Goal: Information Seeking & Learning: Learn about a topic

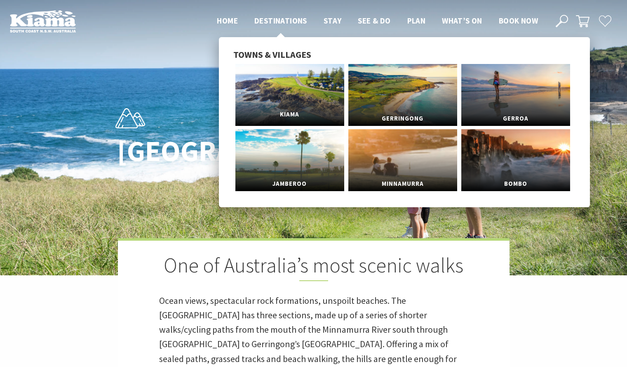
click at [284, 97] on link "Kiama" at bounding box center [290, 95] width 109 height 62
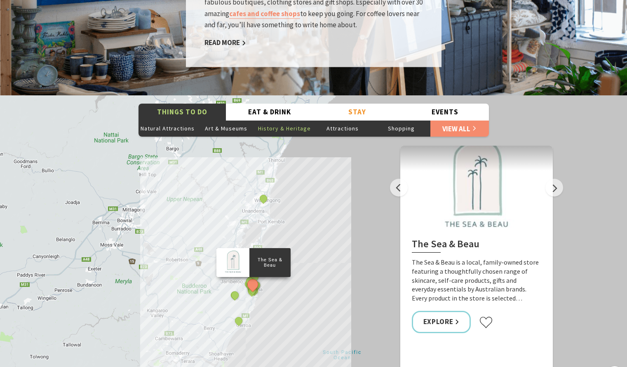
scroll to position [1444, 0]
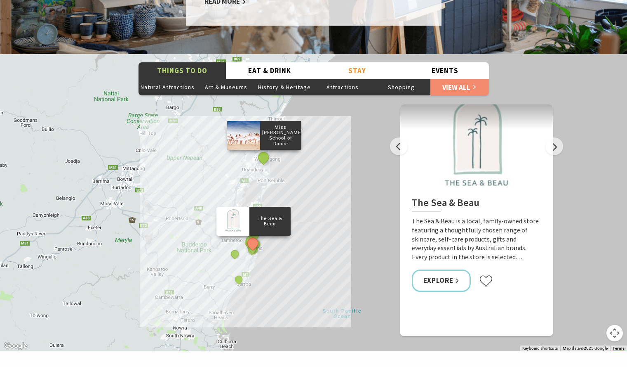
click at [264, 150] on button "See detail about Miss Zoe's School of Dance" at bounding box center [263, 157] width 15 height 15
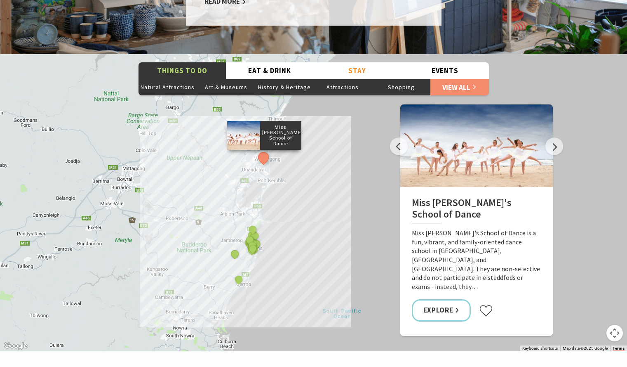
scroll to position [1403, 0]
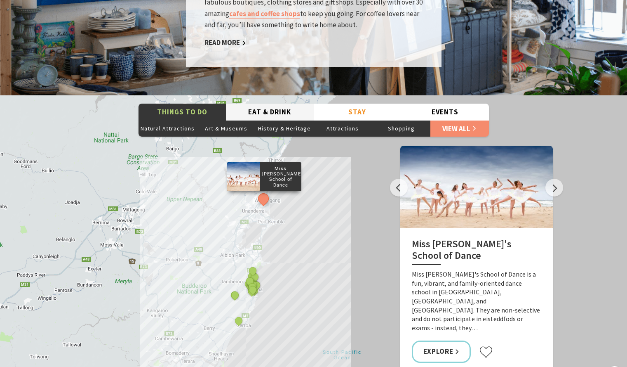
click at [286, 104] on button "Eat & Drink" at bounding box center [270, 112] width 88 height 17
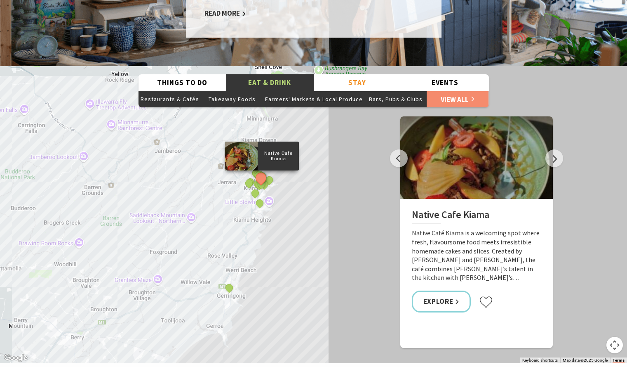
scroll to position [1444, 0]
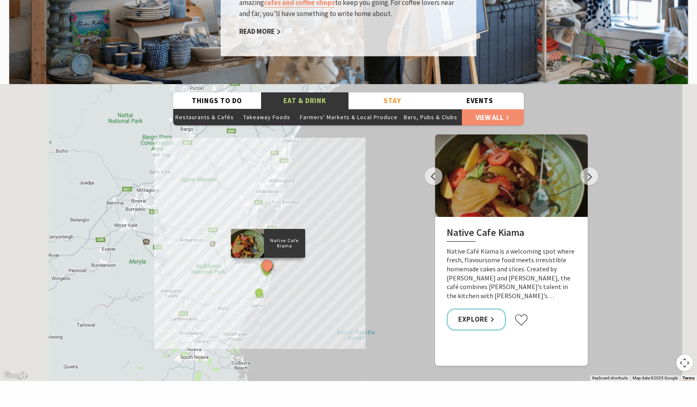
scroll to position [245, 704]
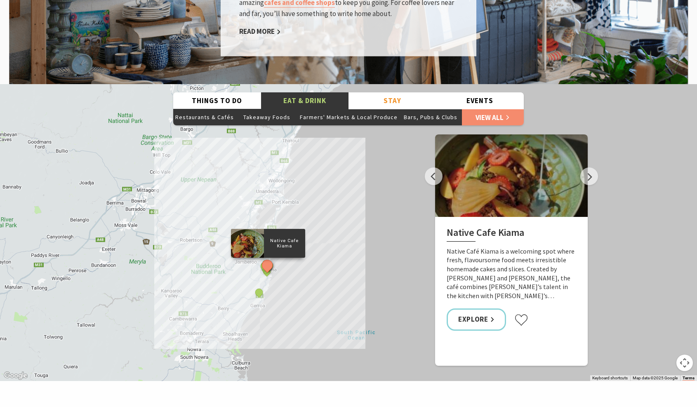
click at [269, 258] on button "See detail about Native Cafe Kiama" at bounding box center [266, 265] width 15 height 15
click at [260, 285] on button "See detail about The Hill Bar and Kitchen" at bounding box center [259, 292] width 15 height 15
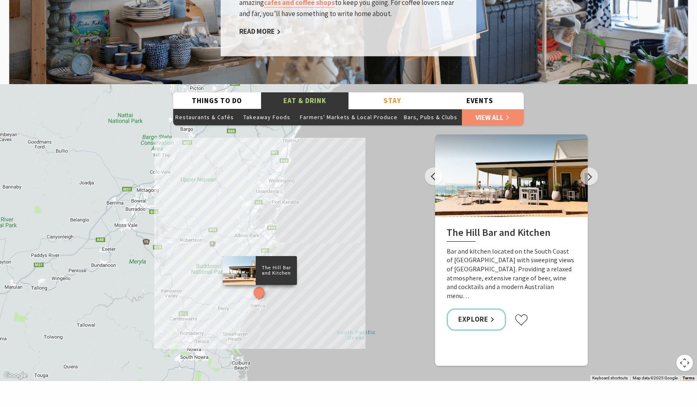
click at [627, 355] on button "Map camera controls" at bounding box center [685, 363] width 17 height 17
click at [627, 314] on button "Zoom in" at bounding box center [664, 322] width 17 height 17
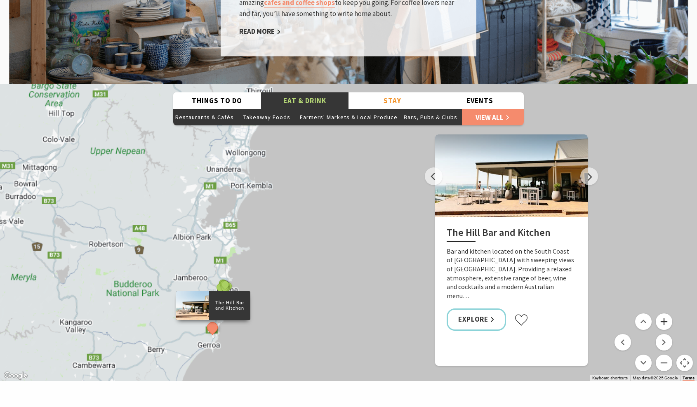
click at [627, 314] on button "Zoom in" at bounding box center [664, 322] width 17 height 17
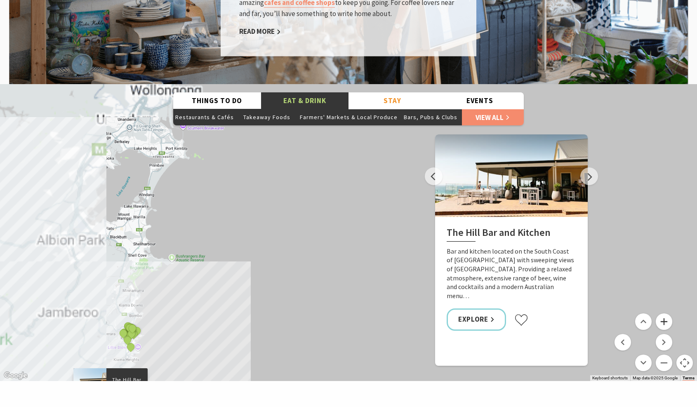
click at [627, 314] on button "Zoom in" at bounding box center [664, 322] width 17 height 17
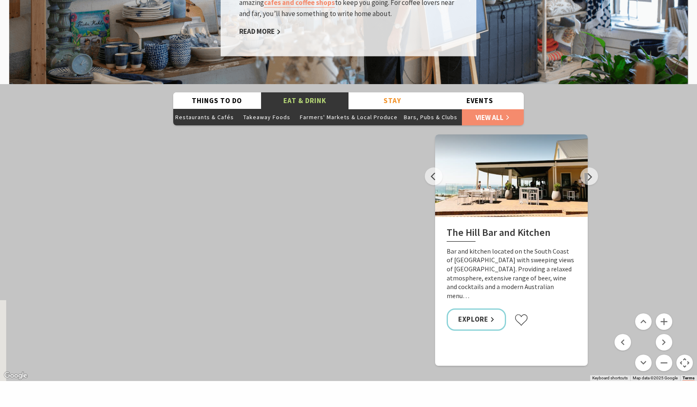
drag, startPoint x: 189, startPoint y: 239, endPoint x: 386, endPoint y: 199, distance: 201.2
click at [382, 200] on div "Native Cafe Kiama Yves Restaurant and Bar By The Sea Slow Dough The Farmer's Ta…" at bounding box center [348, 232] width 697 height 297
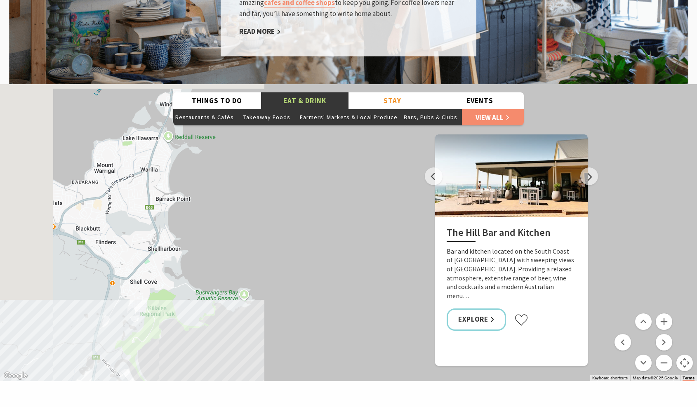
drag, startPoint x: 204, startPoint y: 197, endPoint x: 359, endPoint y: 241, distance: 161.4
click at [358, 242] on div "Native Cafe Kiama Yves Restaurant and Bar By The Sea Slow Dough The Farmer's Ta…" at bounding box center [348, 232] width 697 height 297
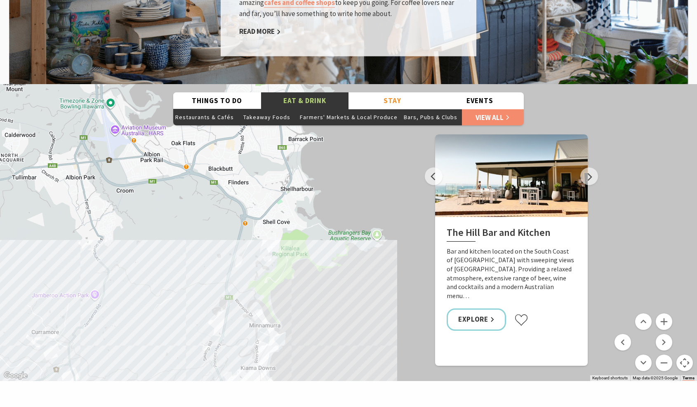
drag, startPoint x: 260, startPoint y: 230, endPoint x: 310, endPoint y: 155, distance: 89.8
click at [310, 155] on div "Native Cafe Kiama Yves Restaurant and Bar By The Sea Slow Dough The Farmer's Ta…" at bounding box center [348, 232] width 697 height 297
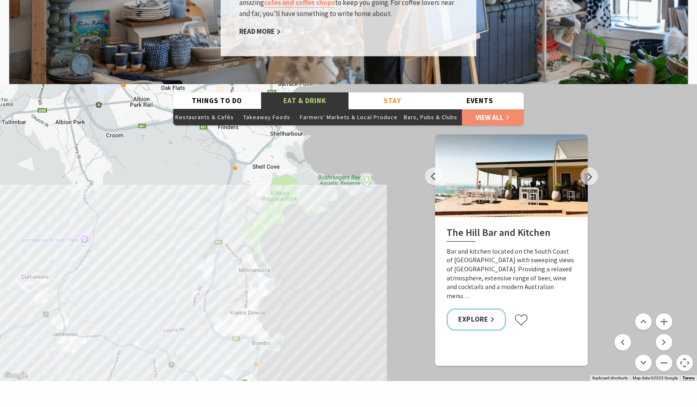
drag, startPoint x: 303, startPoint y: 253, endPoint x: 283, endPoint y: 199, distance: 57.9
click at [283, 199] on div "Native Cafe Kiama Yves Restaurant and Bar By The Sea Slow Dough The Farmer's Ta…" at bounding box center [348, 232] width 697 height 297
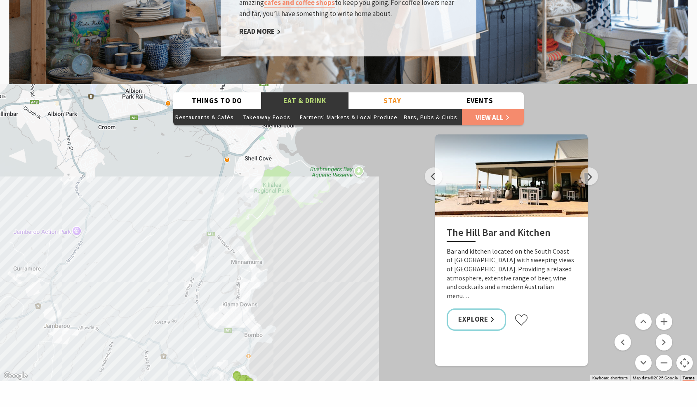
click at [627, 355] on button "Map camera controls" at bounding box center [685, 363] width 17 height 17
click at [627, 355] on button "Zoom out" at bounding box center [664, 363] width 17 height 17
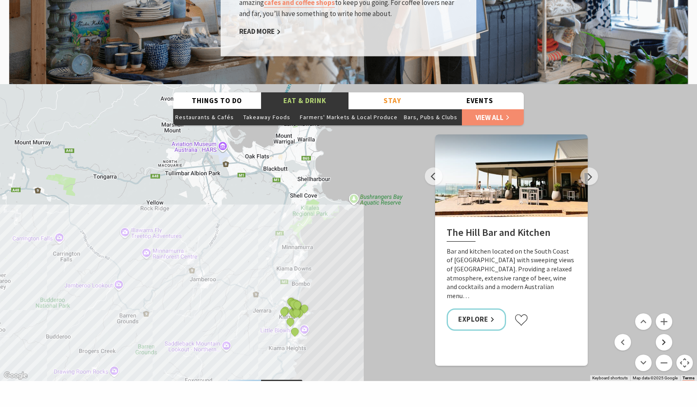
click at [627, 334] on button "Move right" at bounding box center [664, 342] width 17 height 17
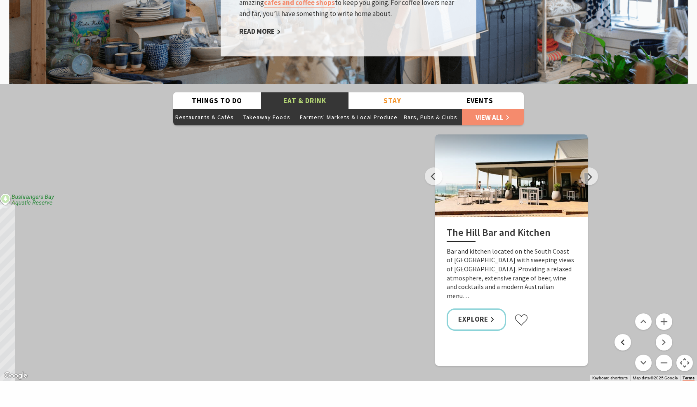
click at [624, 334] on button "Move left" at bounding box center [623, 342] width 17 height 17
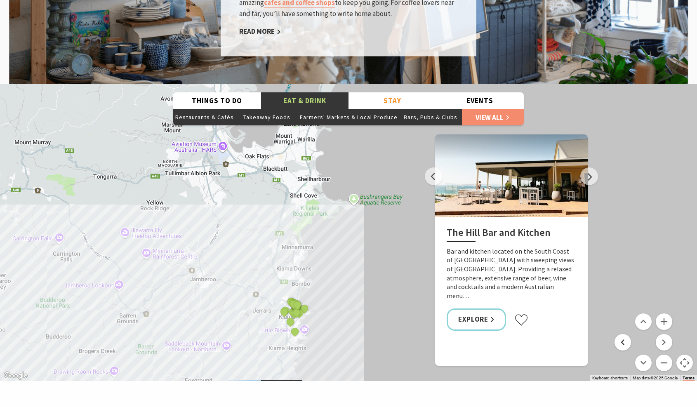
click at [624, 334] on button "Move left" at bounding box center [623, 342] width 17 height 17
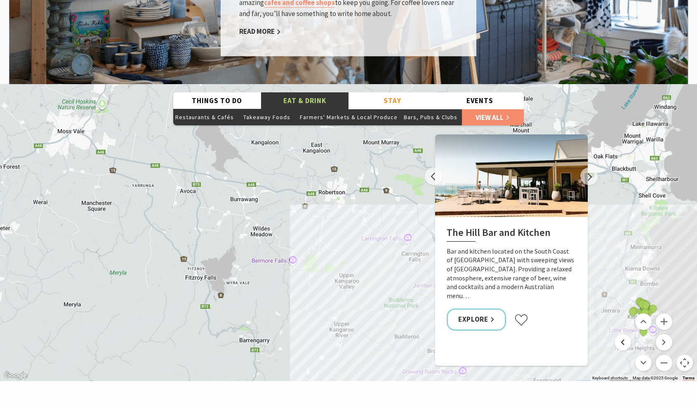
click at [624, 334] on button "Move left" at bounding box center [623, 342] width 17 height 17
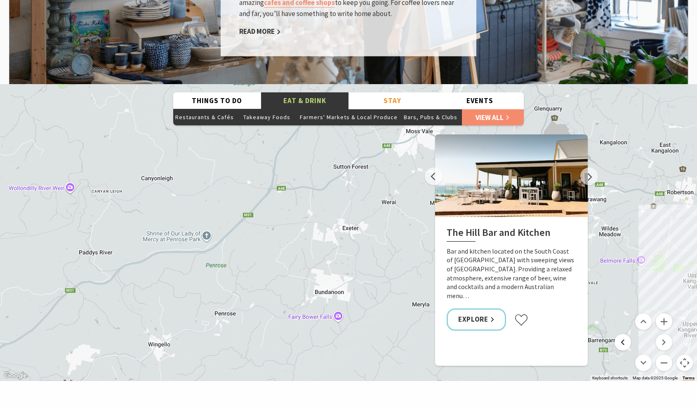
click at [624, 334] on button "Move left" at bounding box center [623, 342] width 17 height 17
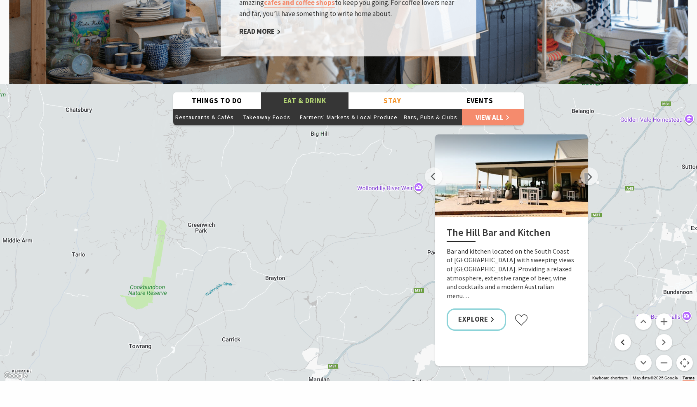
click at [624, 334] on button "Move left" at bounding box center [623, 342] width 17 height 17
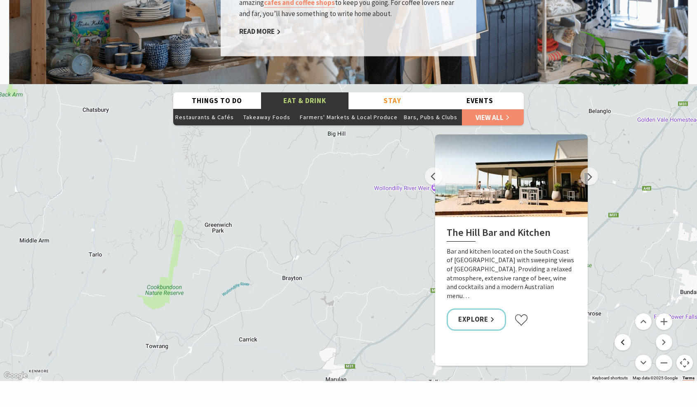
click at [624, 334] on button "Move left" at bounding box center [623, 342] width 17 height 17
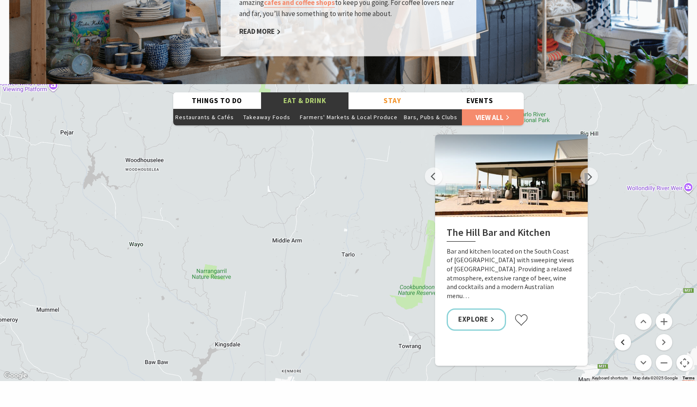
click at [624, 334] on button "Move left" at bounding box center [623, 342] width 17 height 17
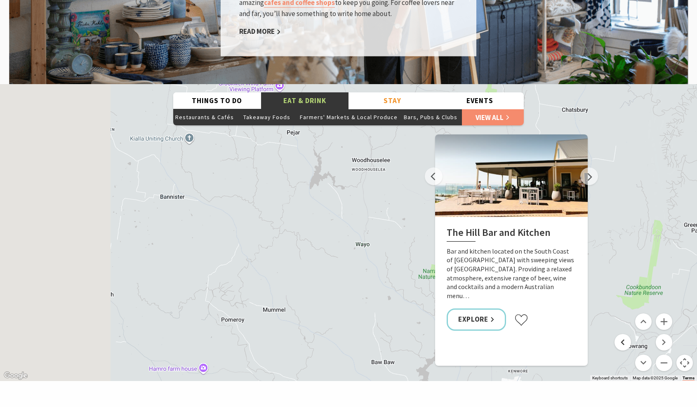
click at [624, 334] on button "Move left" at bounding box center [623, 342] width 17 height 17
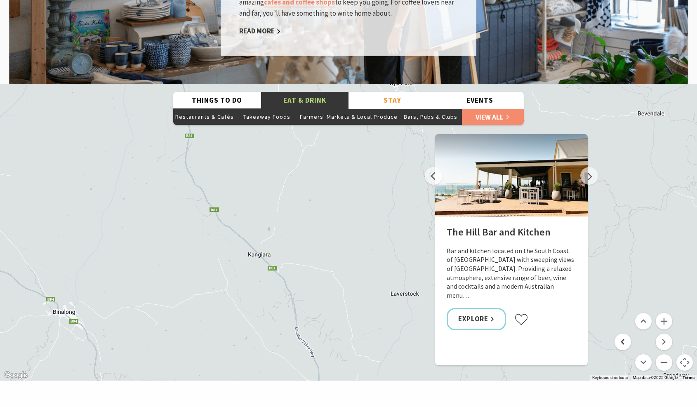
scroll to position [1444, 0]
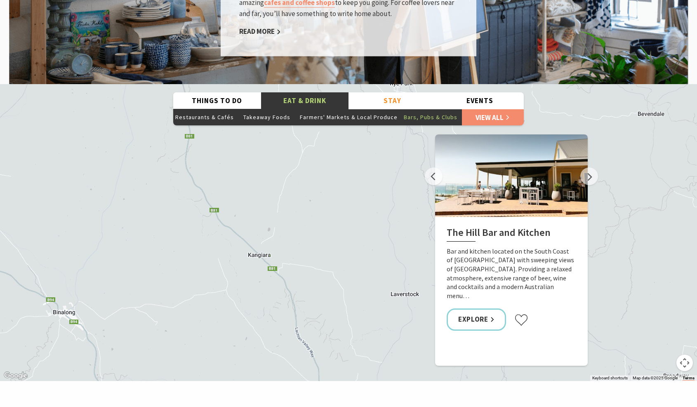
click at [427, 109] on button "Bars, Pubs & Clubs" at bounding box center [431, 117] width 62 height 17
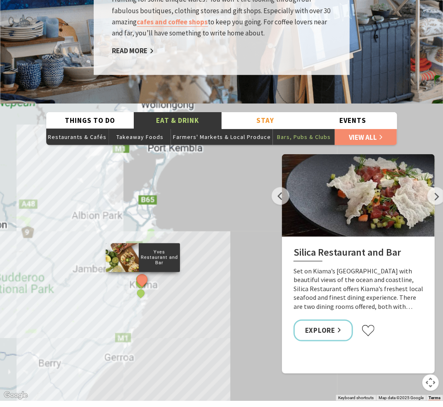
scroll to position [260, 450]
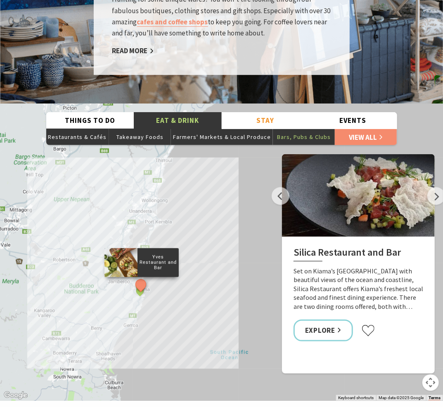
drag, startPoint x: 358, startPoint y: 178, endPoint x: 344, endPoint y: 160, distance: 23.2
click at [344, 160] on div at bounding box center [358, 195] width 153 height 83
click at [353, 167] on div at bounding box center [358, 195] width 153 height 83
click at [362, 237] on div "Silica Restaurant and Bar Set on Kiama’s Surf Beach with beautiful views of the…" at bounding box center [358, 295] width 153 height 116
drag, startPoint x: 349, startPoint y: 243, endPoint x: 333, endPoint y: 254, distance: 18.8
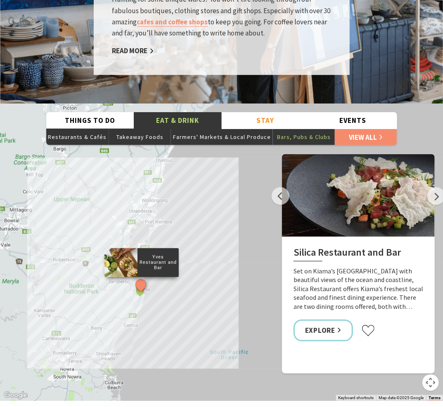
click at [333, 267] on p "Set on Kiama’s Surf Beach with beautiful views of the ocean and coastline, Sili…" at bounding box center [358, 289] width 130 height 45
drag, startPoint x: 324, startPoint y: 231, endPoint x: 324, endPoint y: 246, distance: 15.3
click at [324, 267] on p "Set on Kiama’s Surf Beach with beautiful views of the ocean and coastline, Sili…" at bounding box center [358, 289] width 130 height 45
click at [377, 366] on div "Map Data Map data ©2025 Google" at bounding box center [401, 398] width 50 height 6
click at [393, 366] on span "Map data ©2025 Google" at bounding box center [400, 398] width 45 height 5
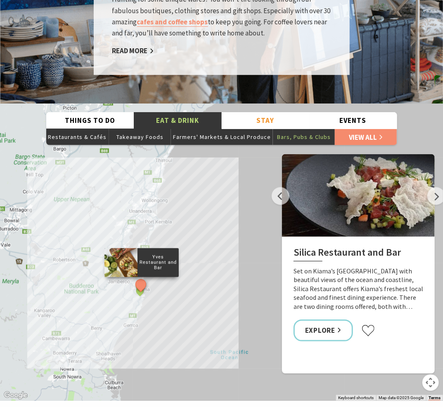
click at [432, 366] on link "Terms" at bounding box center [434, 398] width 12 height 5
click at [285, 187] on button "Previous" at bounding box center [280, 196] width 18 height 18
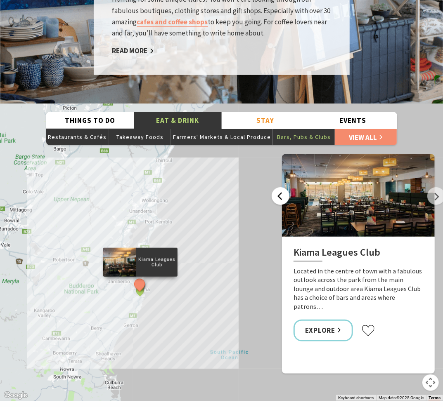
click at [286, 187] on button "Previous" at bounding box center [280, 196] width 18 height 18
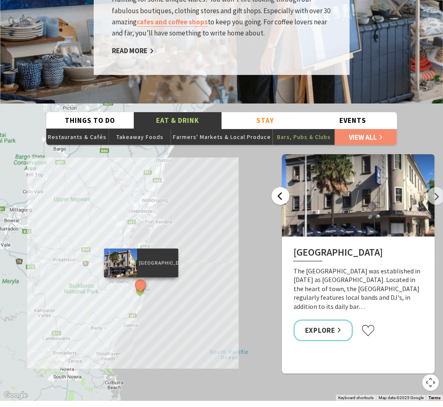
click at [286, 187] on button "Previous" at bounding box center [280, 196] width 18 height 18
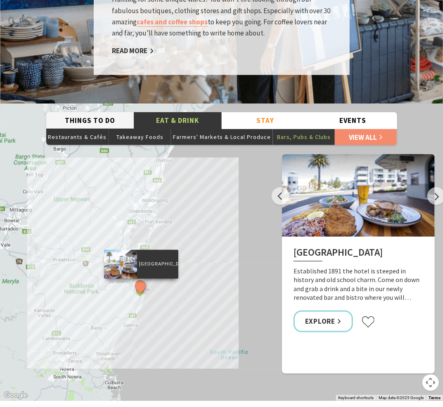
click at [97, 112] on button "Things To Do" at bounding box center [90, 120] width 88 height 17
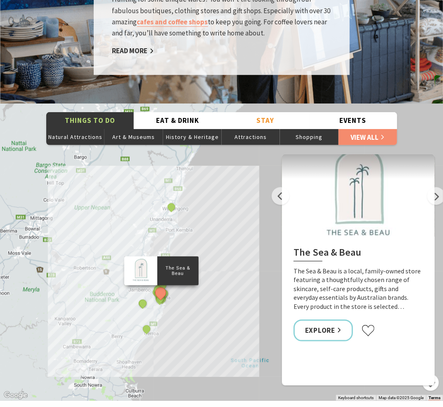
click at [75, 137] on div "The Sea & Beau Hoddles Track, Kiama Kiama Ceramic Art Studio - Teaching and Mak…" at bounding box center [221, 252] width 443 height 297
drag, startPoint x: 349, startPoint y: 184, endPoint x: 309, endPoint y: 204, distance: 43.9
click at [309, 237] on div "The Sea & Beau The Sea & Beau is a local, family-owned store featuring a though…" at bounding box center [358, 295] width 153 height 116
click at [434, 187] on button "Next" at bounding box center [436, 196] width 18 height 18
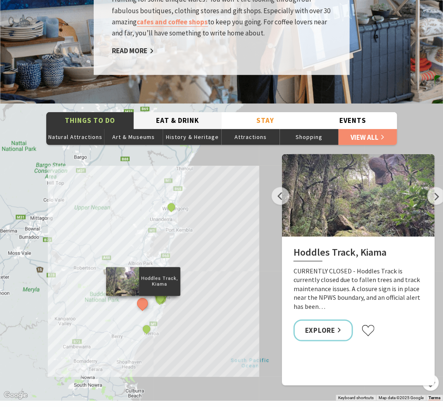
click at [177, 112] on button "Eat & Drink" at bounding box center [178, 120] width 88 height 17
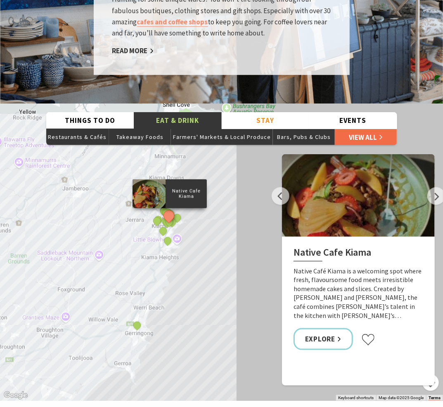
click at [358, 129] on link "View All" at bounding box center [366, 137] width 62 height 17
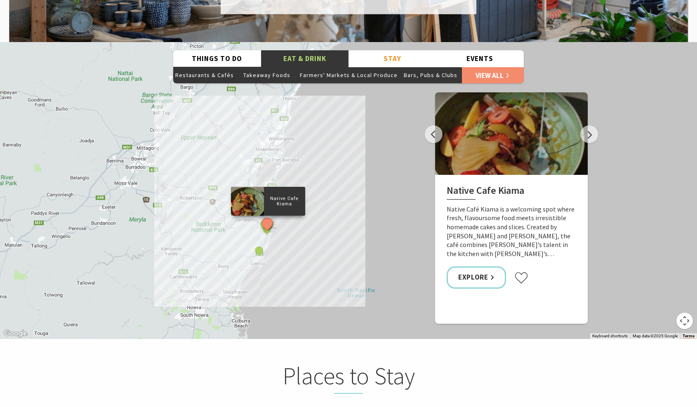
scroll to position [1490, 0]
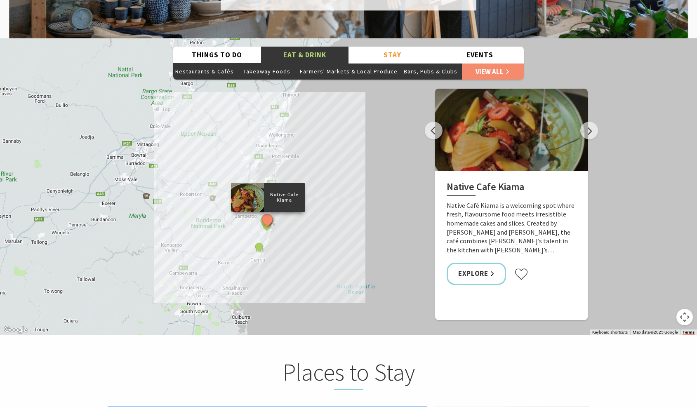
click at [627, 330] on link "Terms" at bounding box center [689, 332] width 12 height 5
click at [471, 47] on button "Events" at bounding box center [480, 55] width 88 height 17
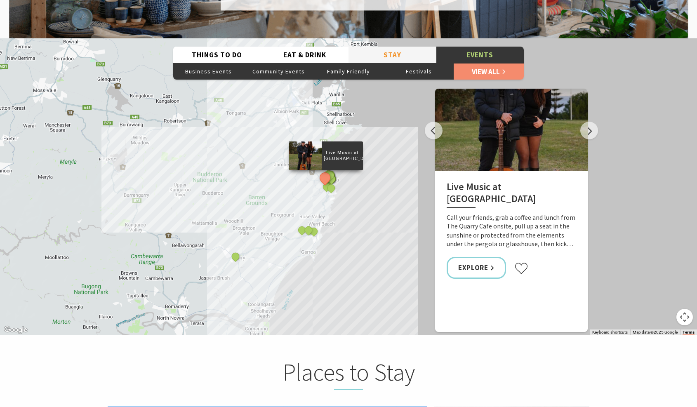
click at [413, 47] on button "Stay" at bounding box center [393, 55] width 88 height 17
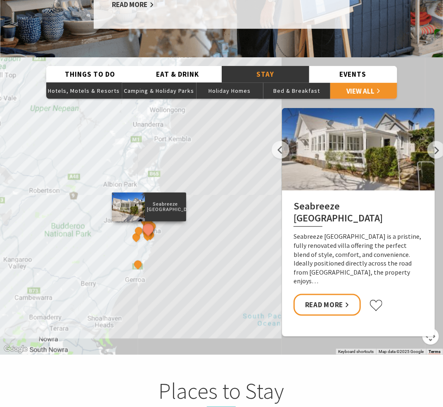
scroll to position [4, 4]
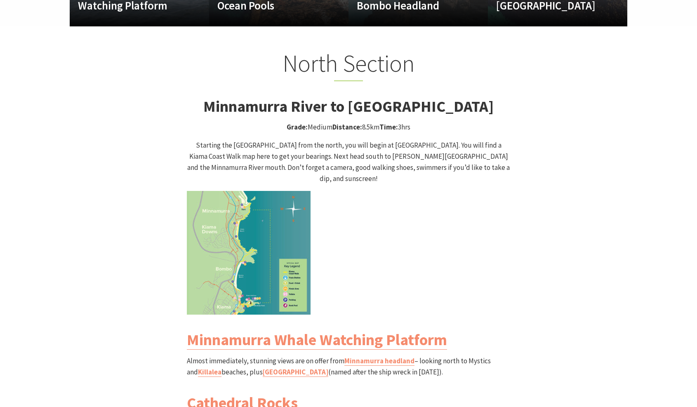
scroll to position [779, 0]
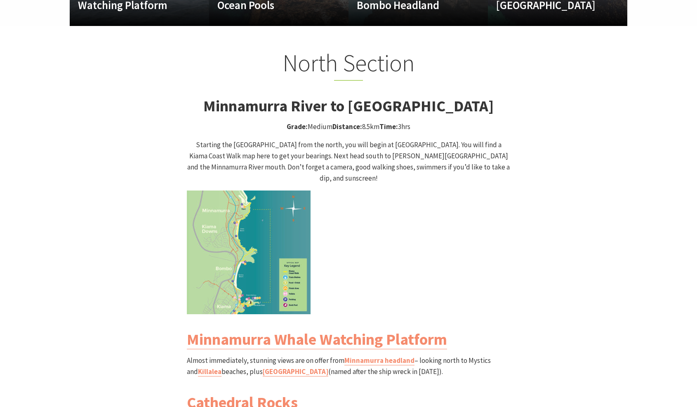
click at [271, 239] on img at bounding box center [249, 253] width 124 height 124
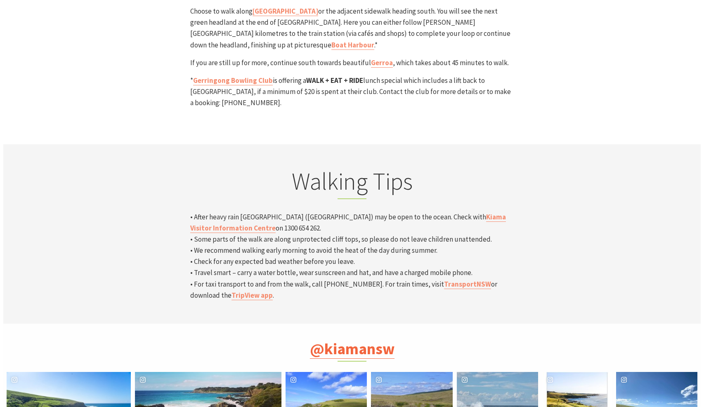
scroll to position [2613, 0]
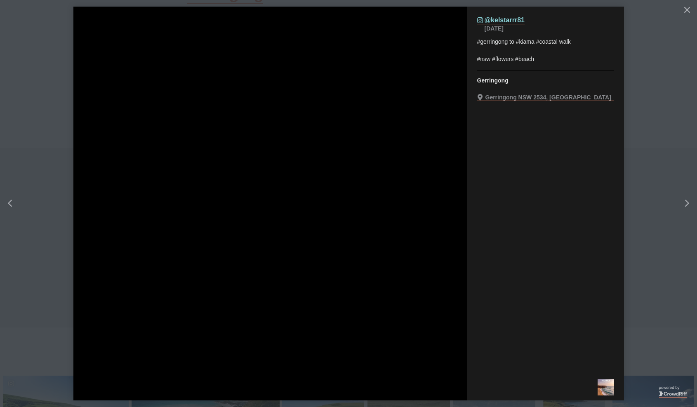
scroll to position [277, 716]
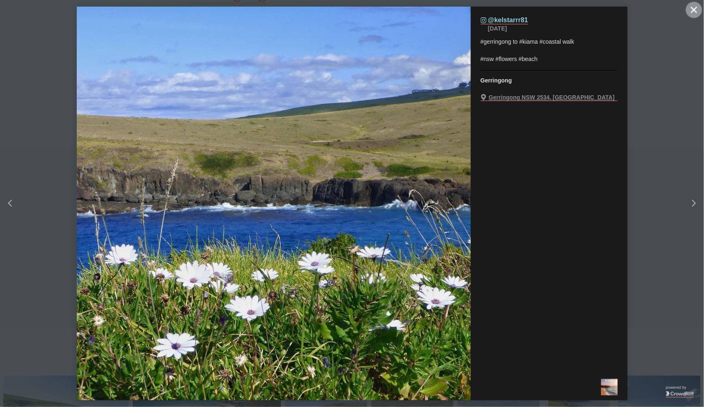
click at [697, 6] on button "Close" at bounding box center [694, 10] width 17 height 17
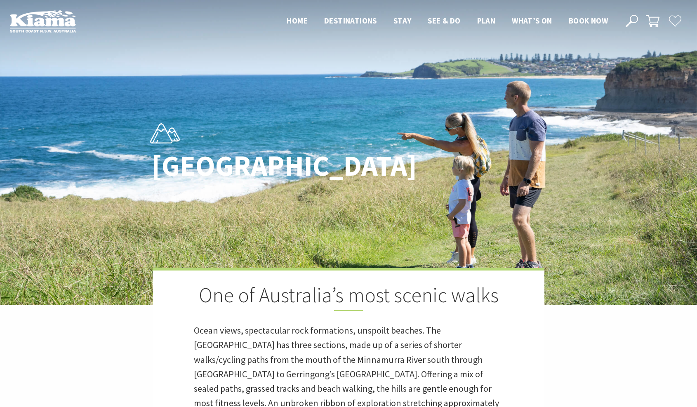
click at [630, 19] on icon at bounding box center [632, 21] width 12 height 12
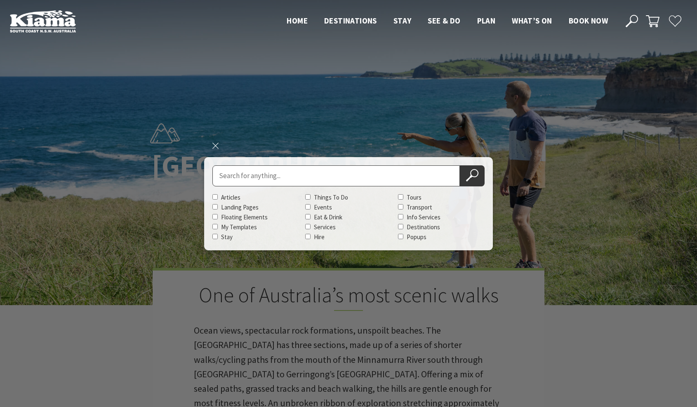
click at [321, 180] on input "Search for" at bounding box center [336, 175] width 248 height 21
type input "bicycle"
click at [460, 165] on button "Search Now" at bounding box center [472, 175] width 25 height 21
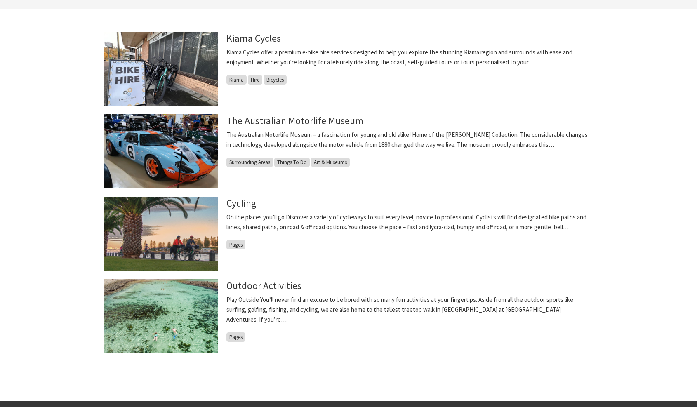
scroll to position [229, 0]
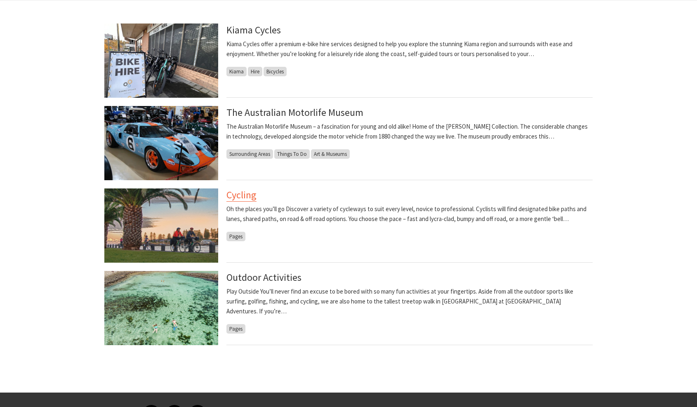
click at [241, 195] on link "Cycling" at bounding box center [241, 195] width 30 height 13
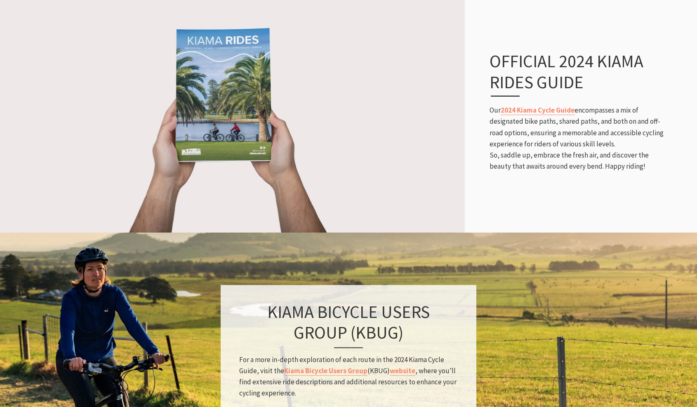
scroll to position [504, 0]
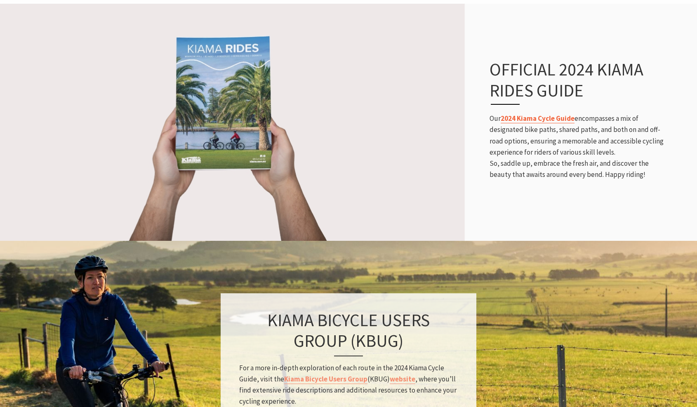
click at [520, 114] on link "2024 Kiama Cycle Guide" at bounding box center [538, 118] width 74 height 9
